Goal: Transaction & Acquisition: Book appointment/travel/reservation

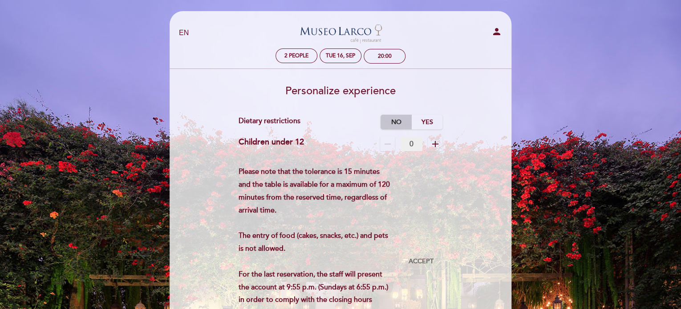
click at [403, 124] on label "No" at bounding box center [395, 122] width 31 height 15
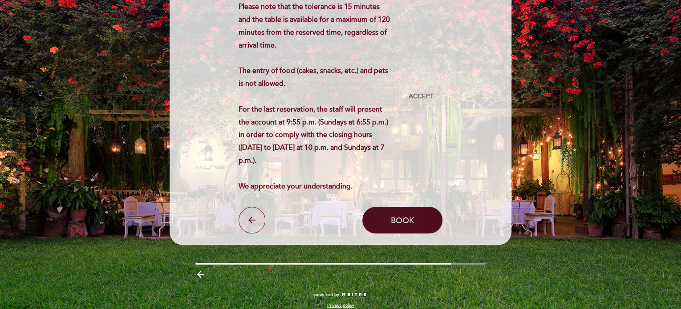
scroll to position [174, 0]
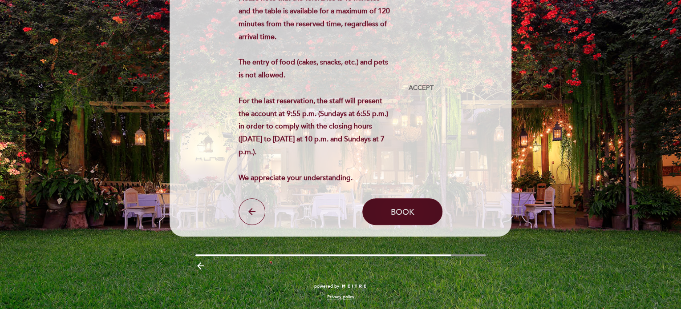
click at [390, 204] on button "Book" at bounding box center [402, 211] width 80 height 27
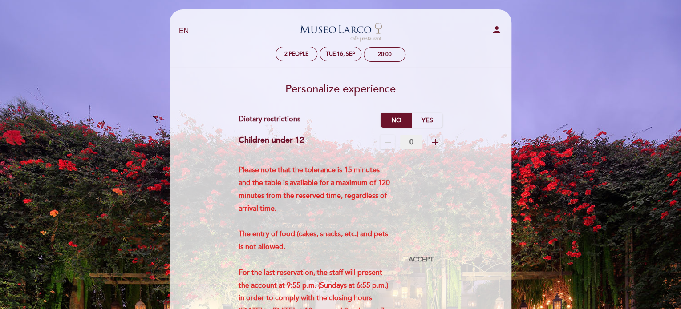
scroll to position [0, 0]
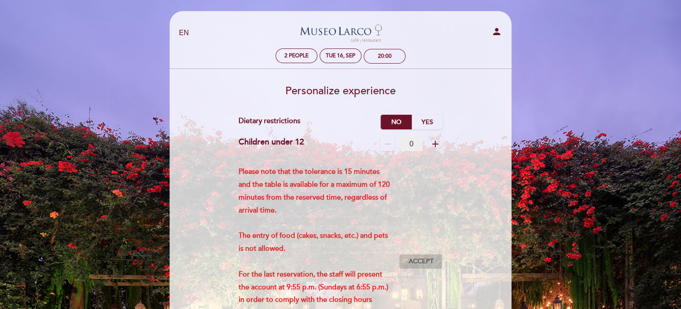
click at [422, 254] on button "Accept Accepted" at bounding box center [421, 261] width 44 height 15
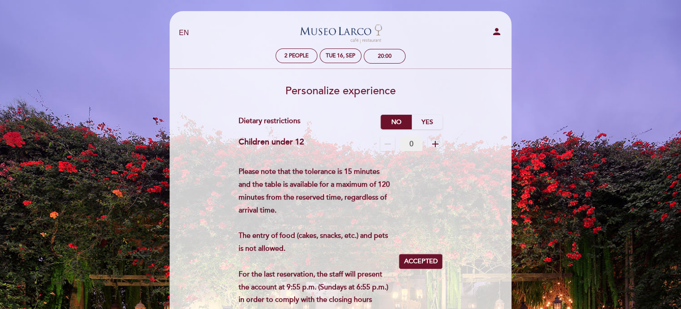
click at [386, 148] on icon "remove" at bounding box center [387, 144] width 11 height 11
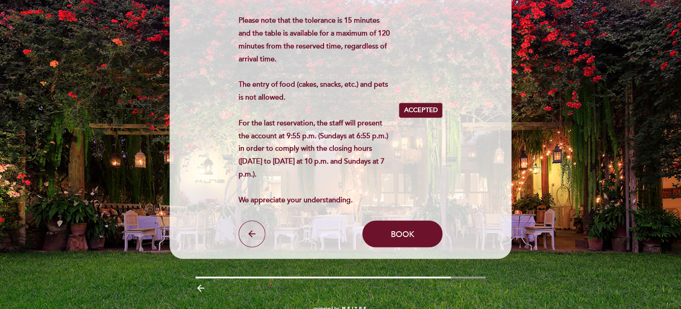
scroll to position [174, 0]
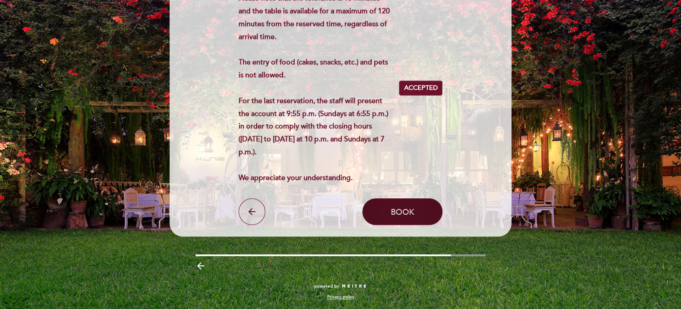
click at [402, 215] on span "Book" at bounding box center [403, 212] width 24 height 10
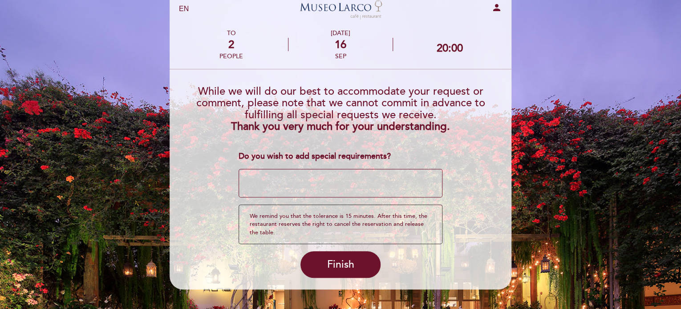
scroll to position [45, 0]
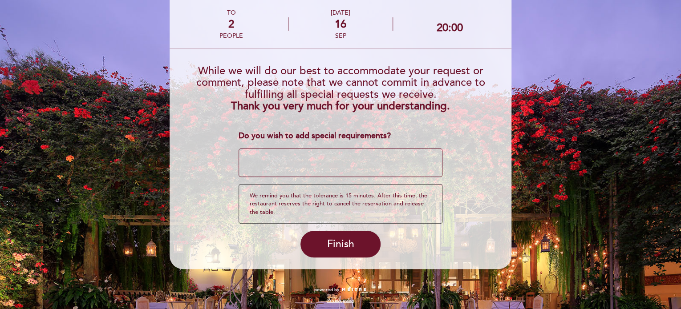
click at [352, 170] on textarea at bounding box center [341, 163] width 204 height 28
type textarea "M"
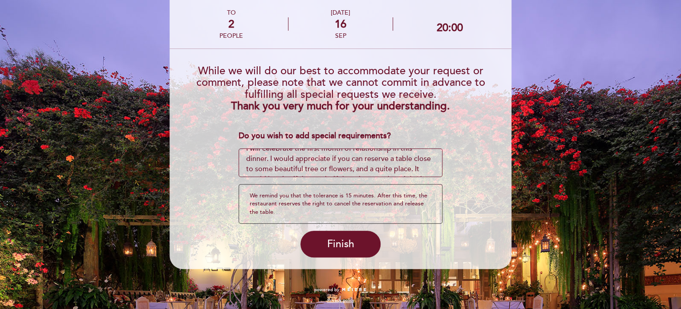
scroll to position [0, 0]
click at [356, 160] on textarea at bounding box center [341, 163] width 204 height 28
click at [353, 159] on textarea at bounding box center [341, 163] width 204 height 28
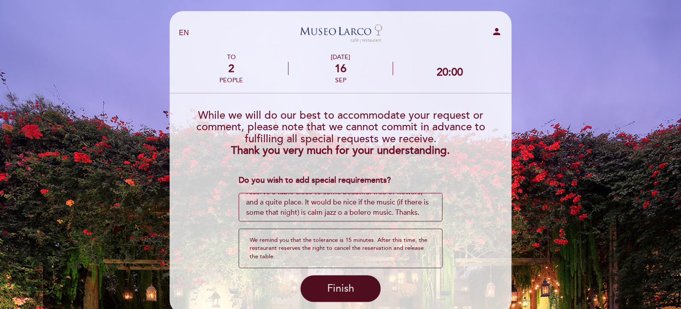
type textarea "I will celebrate the first month of my relationship with my girlfriend in this …"
click at [364, 289] on button "Finish" at bounding box center [340, 288] width 80 height 27
